Goal: Information Seeking & Learning: Learn about a topic

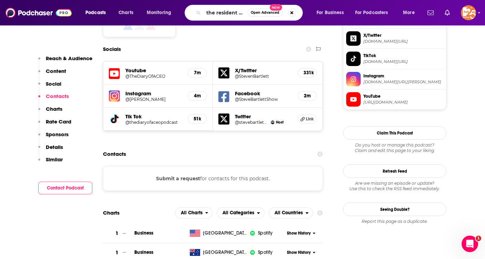
scroll to position [0, 9]
type input "the resident experience"
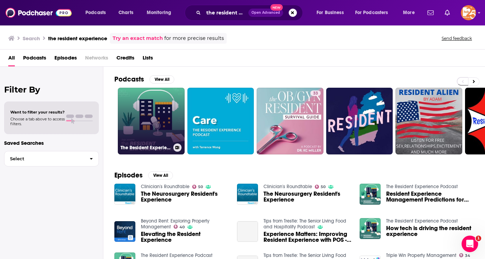
click at [171, 122] on link "The Resident Experience Podcast" at bounding box center [151, 121] width 67 height 67
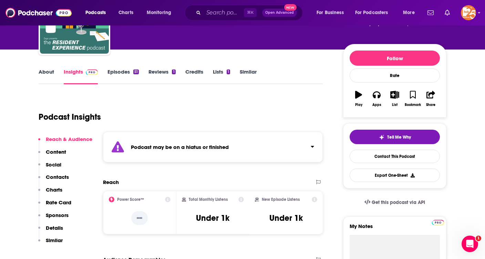
scroll to position [62, 0]
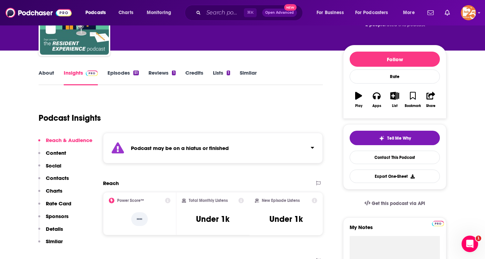
click at [199, 151] on strong "Podcast may be on a hiatus or finished" at bounding box center [180, 148] width 98 height 7
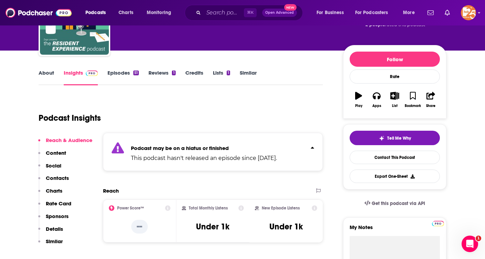
click at [199, 151] on strong "Podcast may be on a hiatus or finished" at bounding box center [180, 148] width 98 height 7
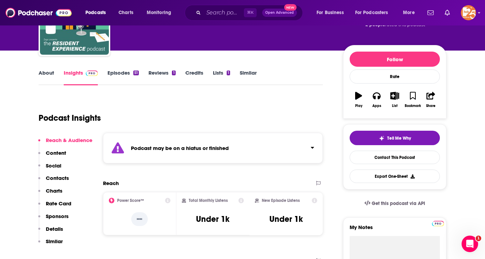
scroll to position [65, 0]
